Goal: Task Accomplishment & Management: Use online tool/utility

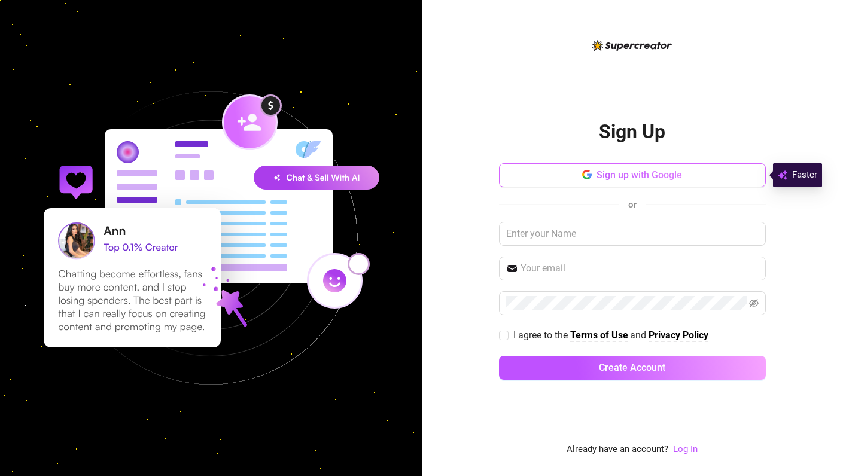
click at [580, 176] on button "Sign up with Google" at bounding box center [632, 175] width 267 height 24
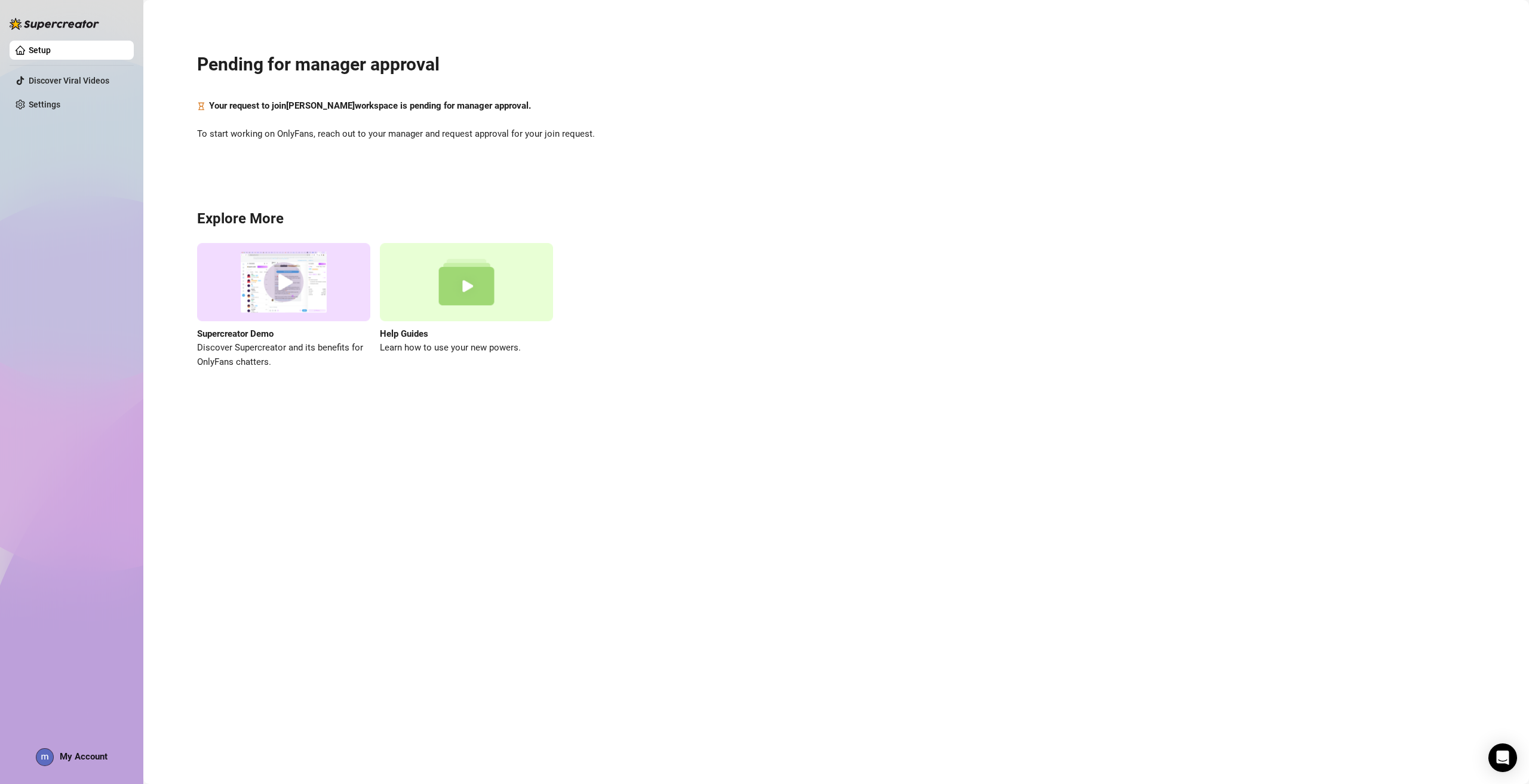
click at [840, 475] on main "Pending for manager approval Your request to join [PERSON_NAME] workspace is pe…" at bounding box center [836, 392] width 1385 height 784
click at [247, 465] on main "Pending for manager approval Your request to join [PERSON_NAME] workspace is pe…" at bounding box center [836, 392] width 1385 height 784
click at [79, 237] on div "Setup Discover Viral Videos Settings My Account" at bounding box center [72, 386] width 124 height 773
click at [29, 76] on link "Discover Viral Videos" at bounding box center [69, 81] width 81 height 10
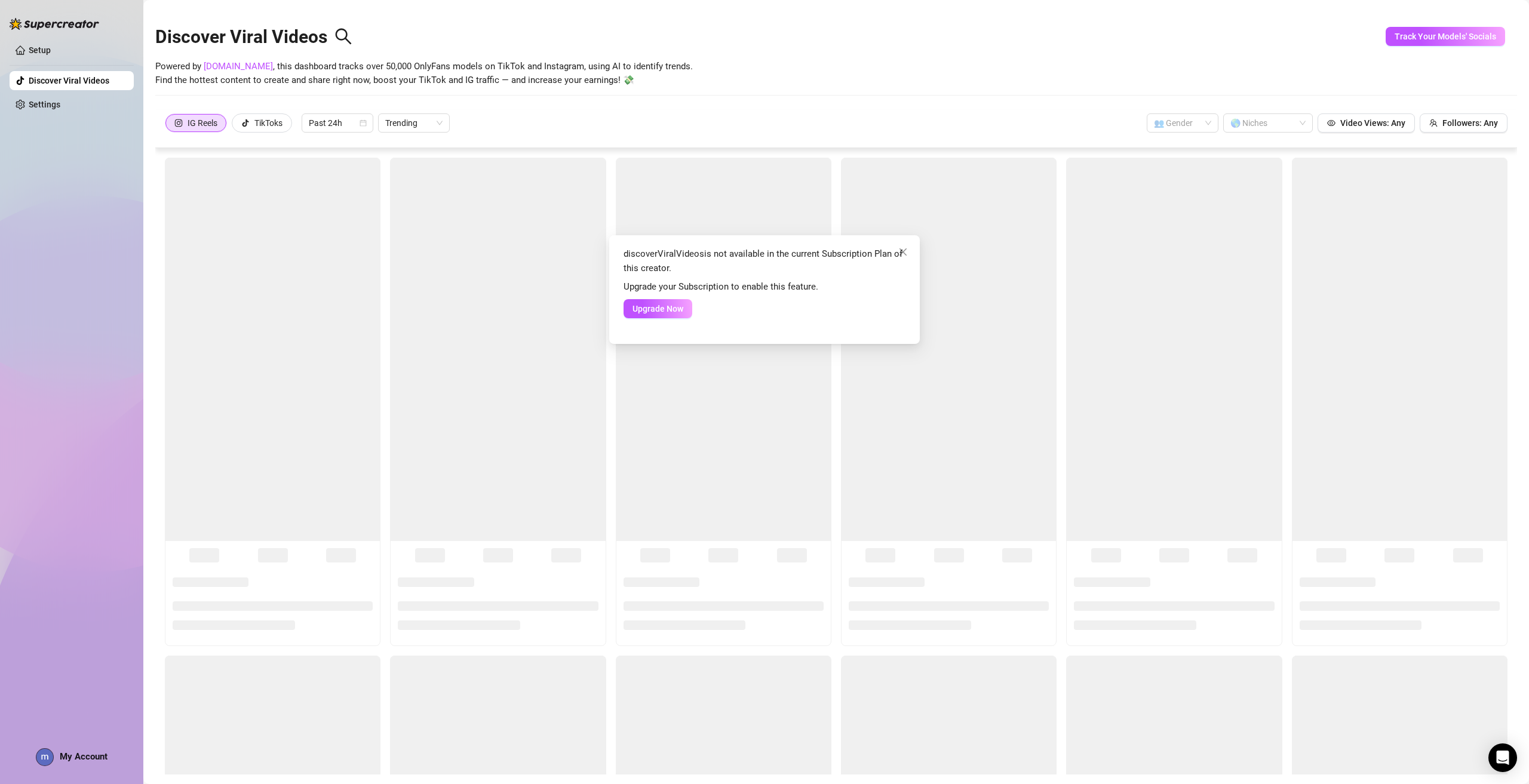
click at [75, 92] on div "discoverViralVideos is not available in the current Subscription Plan of this c…" at bounding box center [764, 392] width 1529 height 784
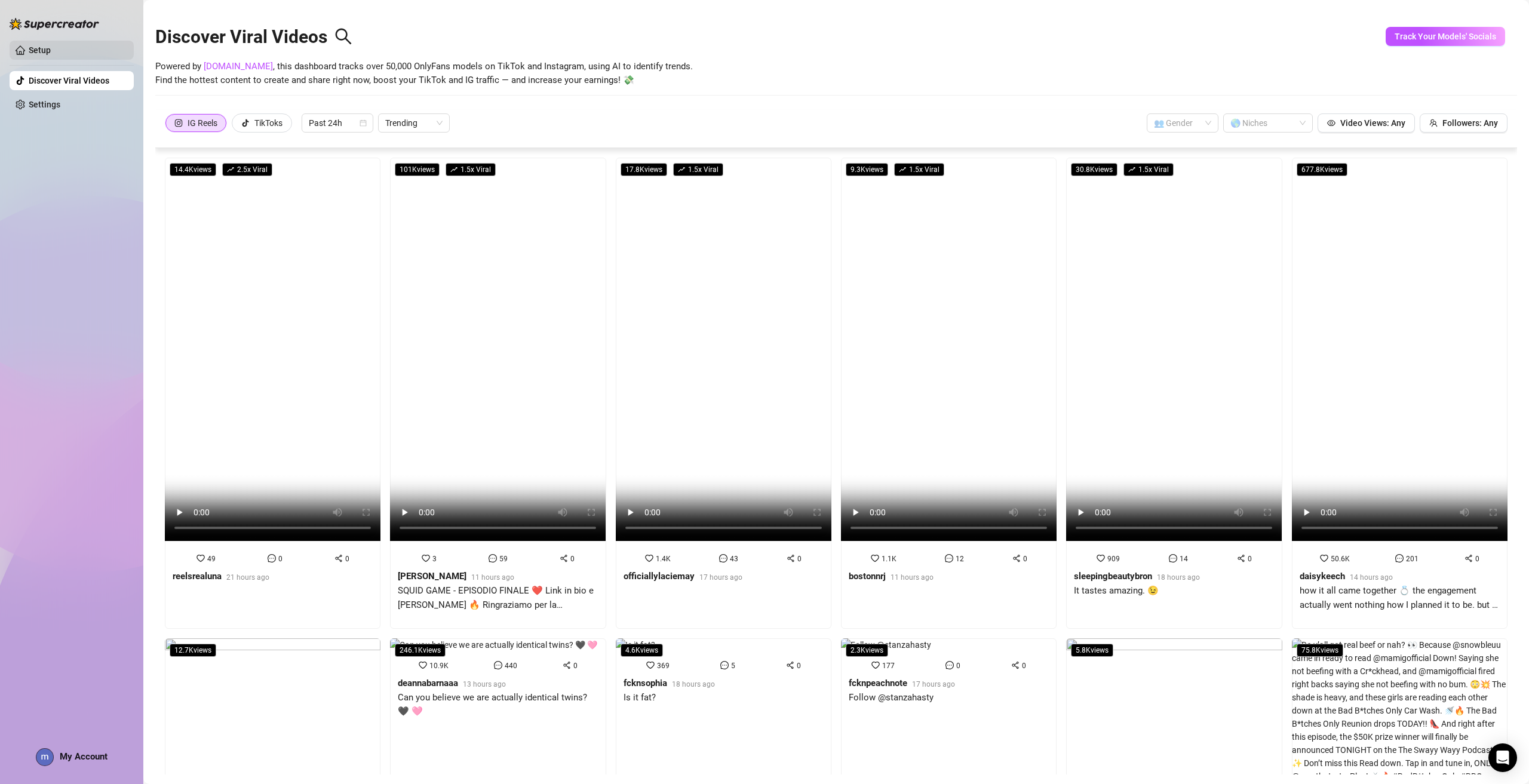
click at [51, 47] on link "Setup" at bounding box center [40, 50] width 22 height 10
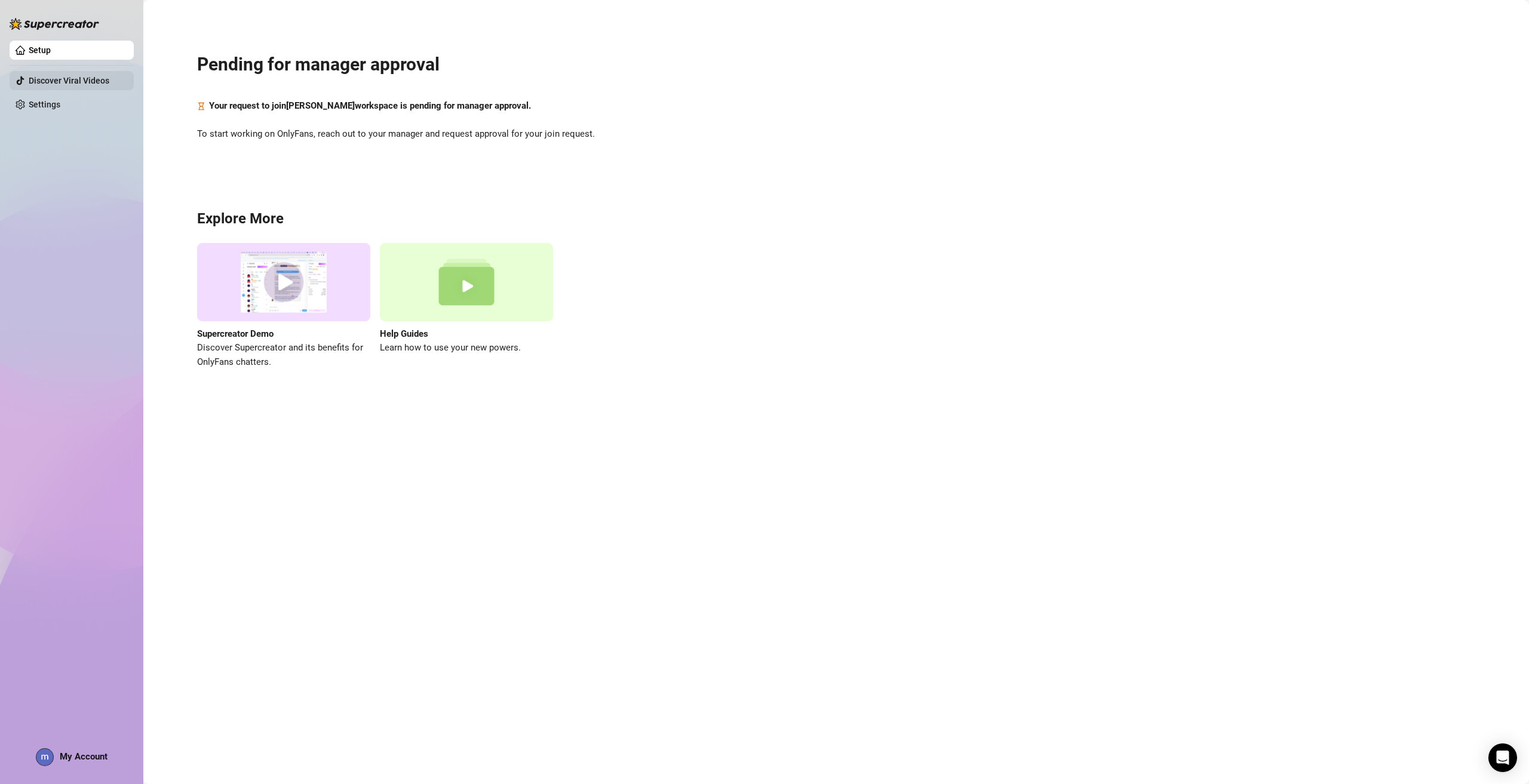
click at [78, 86] on link "Discover Viral Videos" at bounding box center [69, 81] width 81 height 10
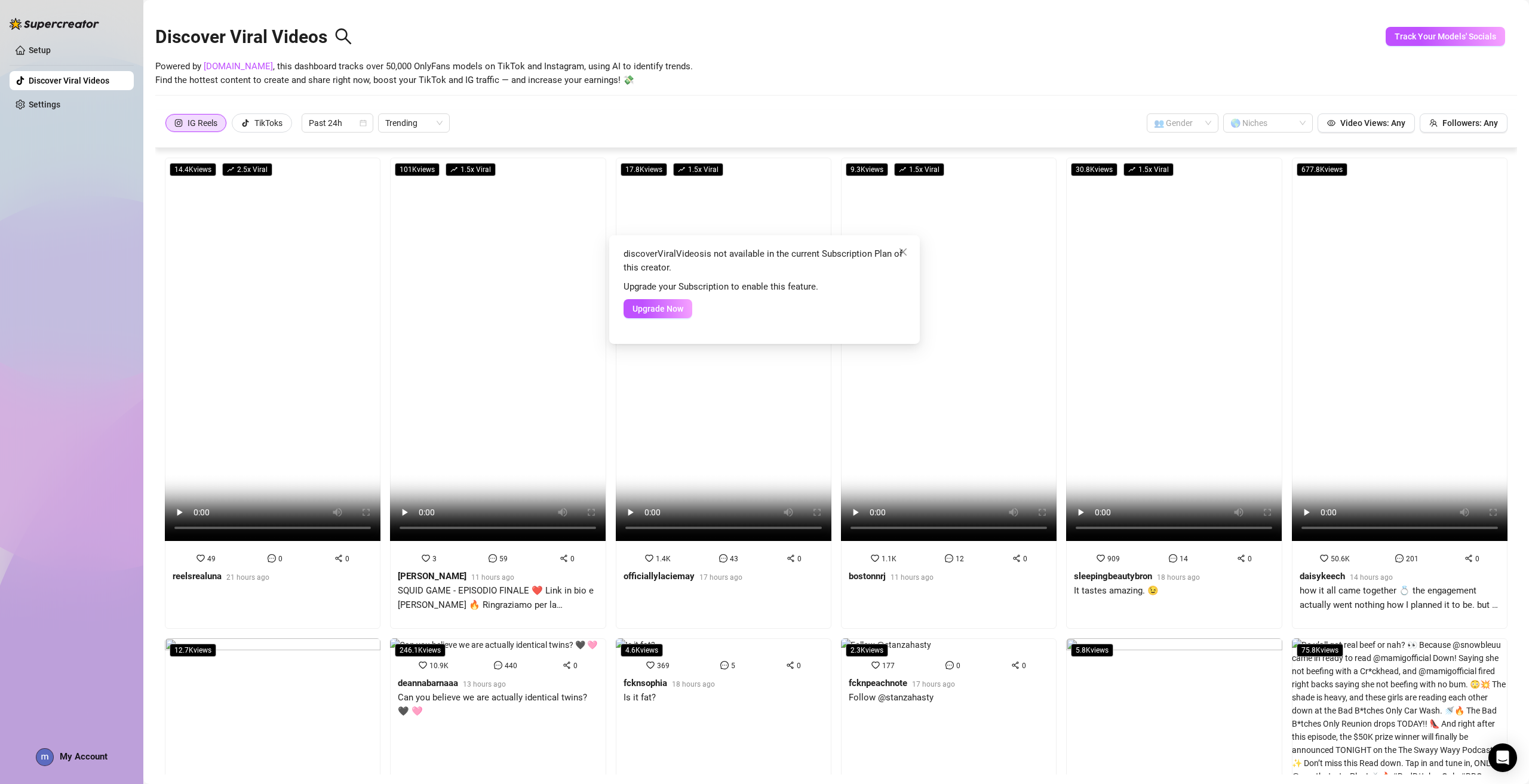
click at [42, 54] on div "discoverViralVideos is not available in the current Subscription Plan of this c…" at bounding box center [764, 392] width 1529 height 784
click at [51, 45] on link "Setup" at bounding box center [40, 50] width 22 height 10
